Goal: Find specific page/section: Find specific page/section

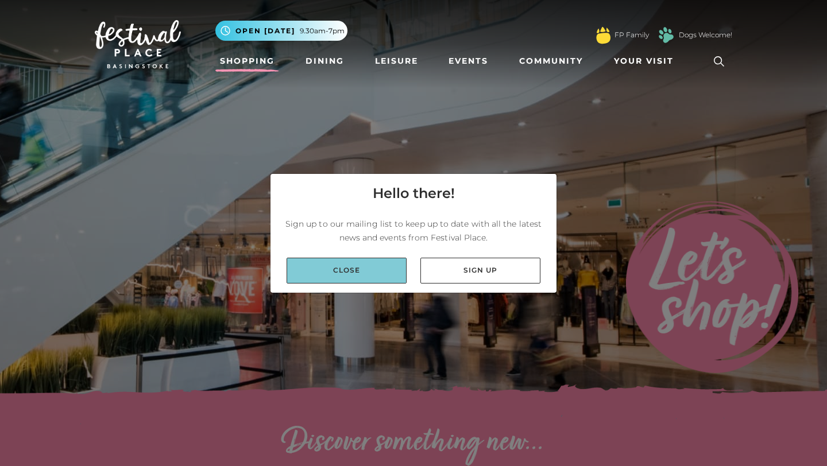
click at [394, 269] on link "Close" at bounding box center [347, 271] width 120 height 26
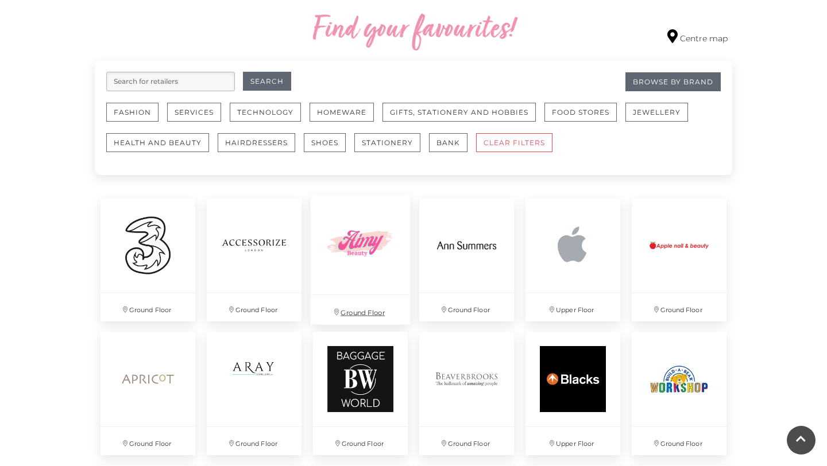
scroll to position [661, 0]
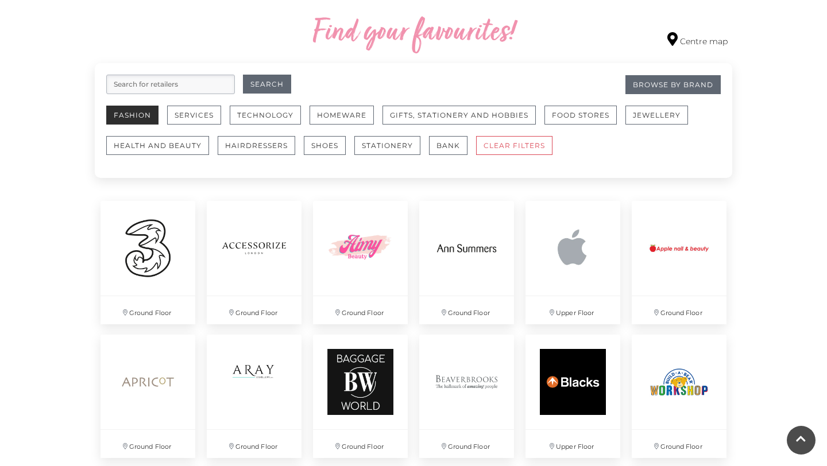
click at [148, 114] on button "Fashion" at bounding box center [132, 115] width 52 height 19
click at [262, 86] on button "Search" at bounding box center [267, 84] width 48 height 19
click at [117, 117] on button "Fashion" at bounding box center [132, 115] width 52 height 19
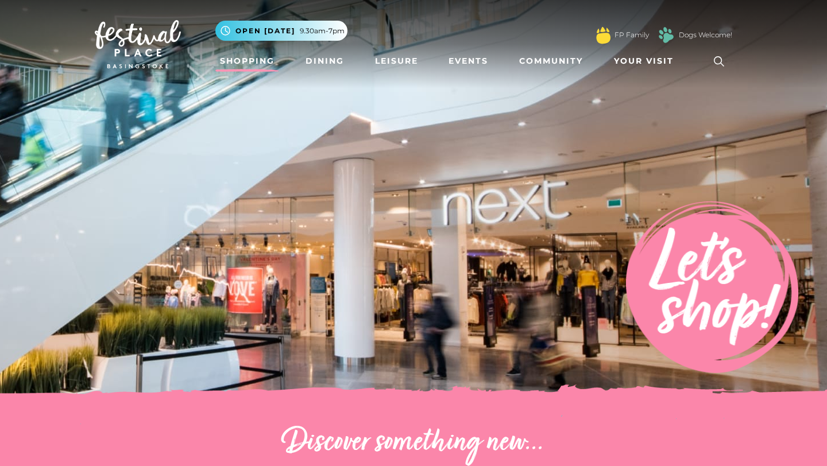
click at [717, 60] on icon at bounding box center [718, 61] width 17 height 17
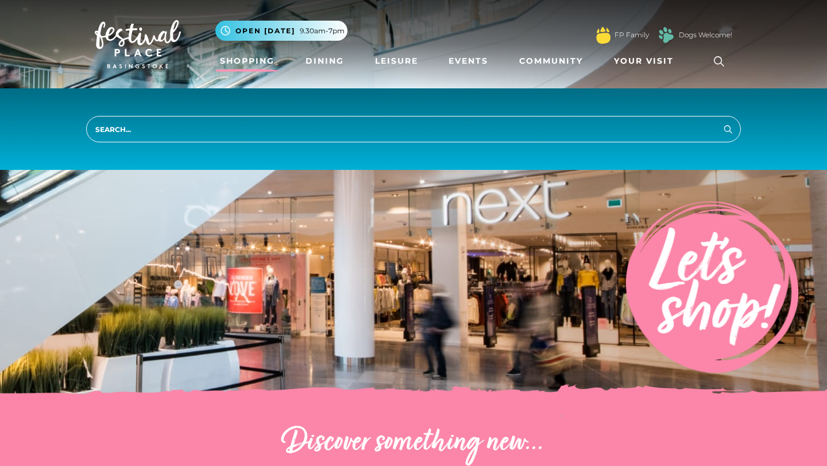
click at [636, 134] on input "search" at bounding box center [413, 129] width 655 height 26
type input "sephora"
click at [721, 122] on button "Search" at bounding box center [728, 129] width 14 height 14
